Goal: Obtain resource: Download file/media

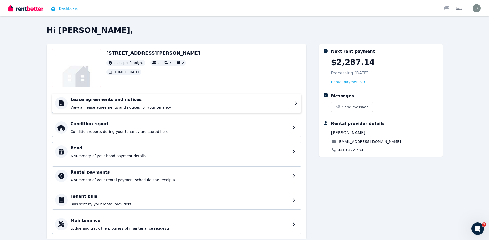
click at [161, 101] on h4 "Lease agreements and notices" at bounding box center [181, 100] width 221 height 6
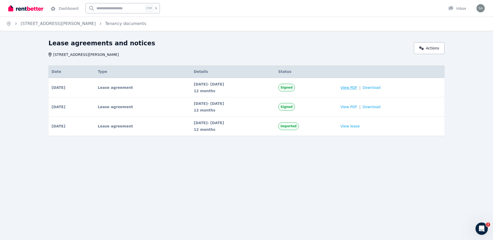
click at [357, 86] on span "View PDF" at bounding box center [348, 87] width 17 height 5
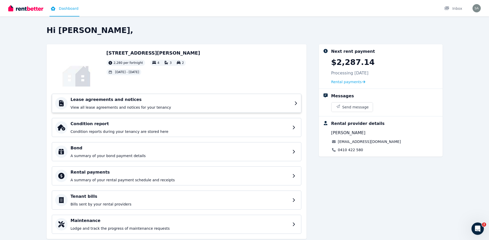
click at [256, 104] on div "Lease agreements and notices View all lease agreements and notices for your ten…" at bounding box center [181, 103] width 221 height 13
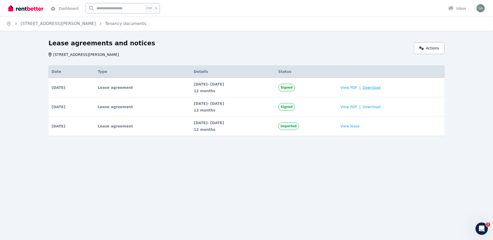
click at [377, 89] on span "Download" at bounding box center [371, 87] width 18 height 5
